Goal: Complete application form: Complete application form

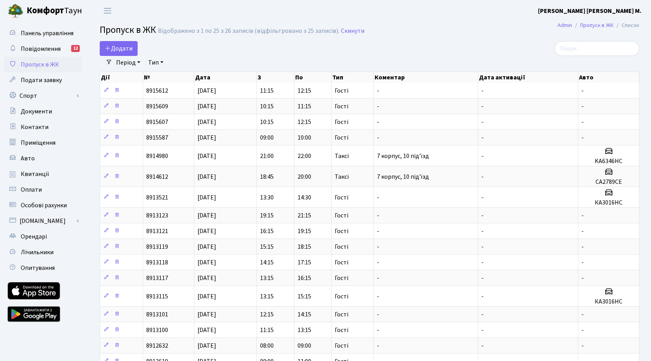
select select "25"
click at [125, 47] on span "Додати" at bounding box center [119, 48] width 28 height 9
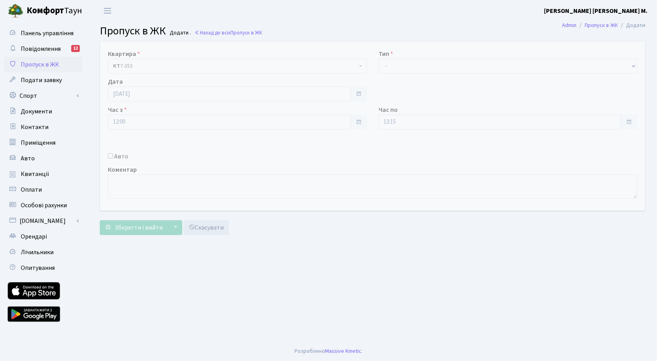
click at [113, 157] on input "Авто" at bounding box center [110, 155] width 5 height 5
checkbox input "true"
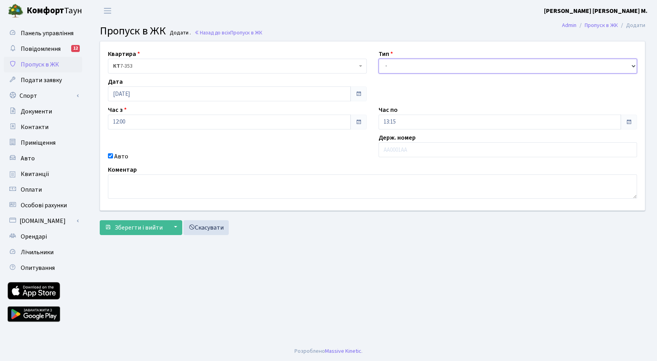
click at [408, 66] on select "- Доставка Таксі Гості Сервіс" at bounding box center [507, 66] width 259 height 15
select select "3"
click at [378, 59] on select "- Доставка Таксі Гості Сервіс" at bounding box center [507, 66] width 259 height 15
click at [391, 145] on input "text" at bounding box center [507, 149] width 259 height 15
click at [386, 151] on input "ааі9451в" at bounding box center [507, 149] width 259 height 15
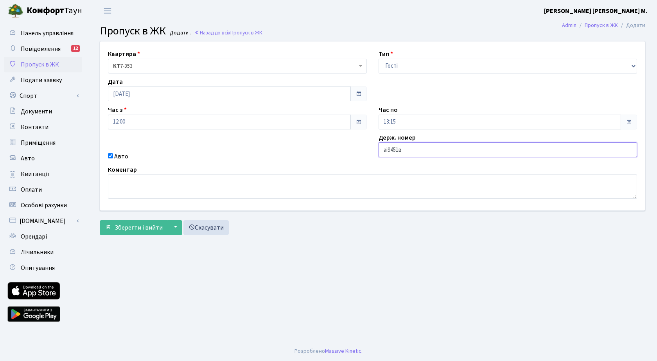
click at [405, 150] on input "аі9451в" at bounding box center [507, 149] width 259 height 15
type input "аі9451вх"
click at [418, 122] on input "13:15" at bounding box center [499, 122] width 243 height 15
click at [401, 147] on icon at bounding box center [399, 148] width 21 height 21
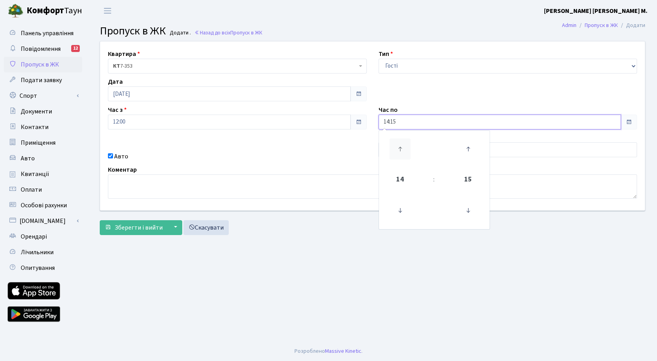
type input "15:15"
click at [134, 231] on span "Зберегти і вийти" at bounding box center [139, 227] width 48 height 9
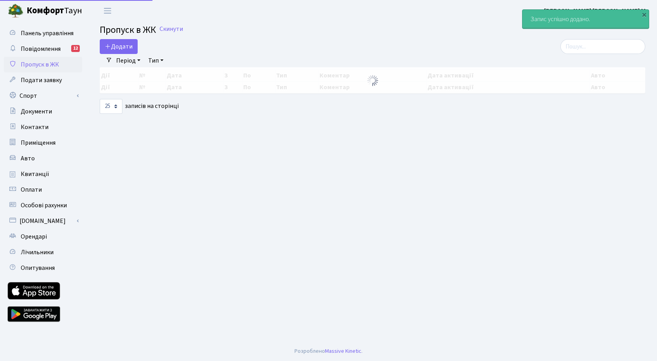
select select "25"
